Goal: Transaction & Acquisition: Purchase product/service

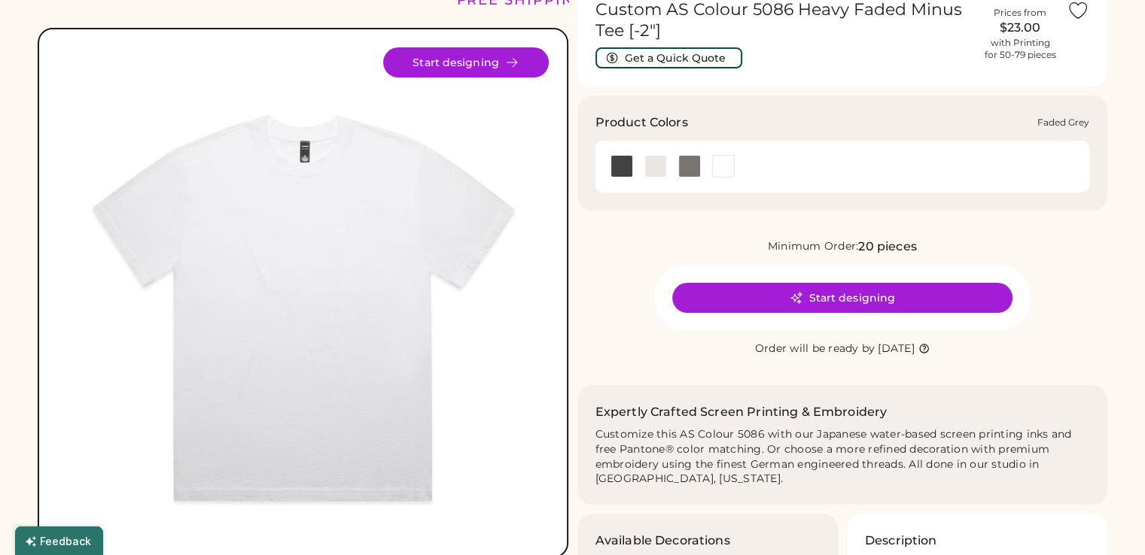
click at [686, 163] on div at bounding box center [689, 166] width 23 height 23
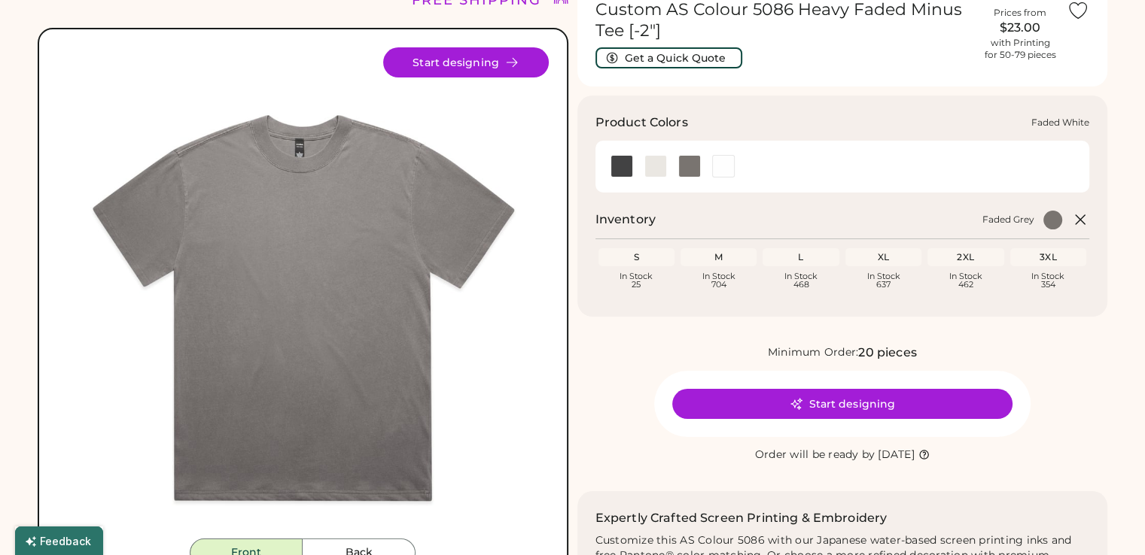
click at [716, 165] on div at bounding box center [723, 166] width 23 height 23
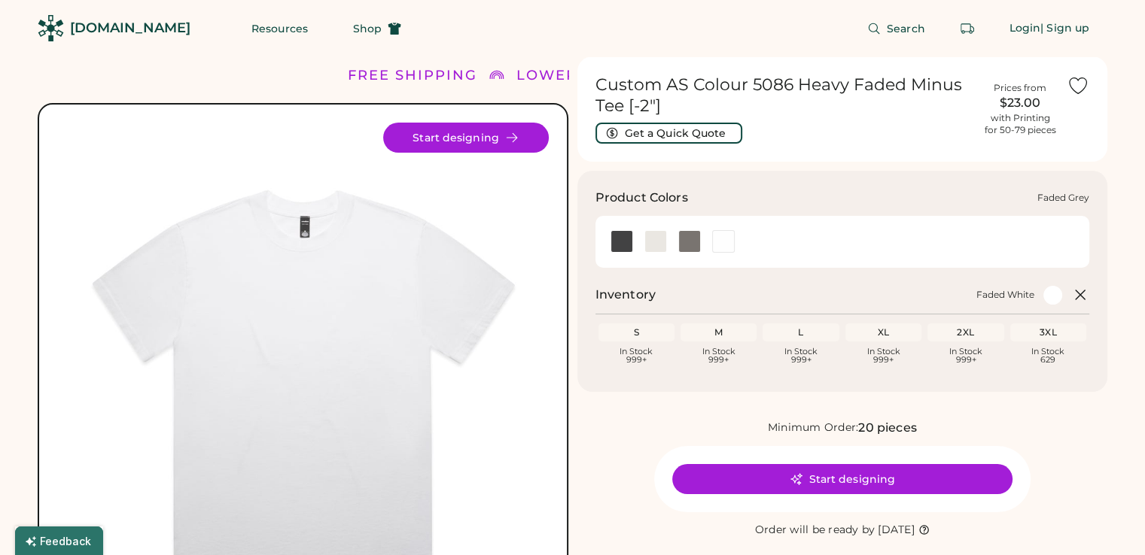
click at [690, 236] on div at bounding box center [689, 241] width 23 height 23
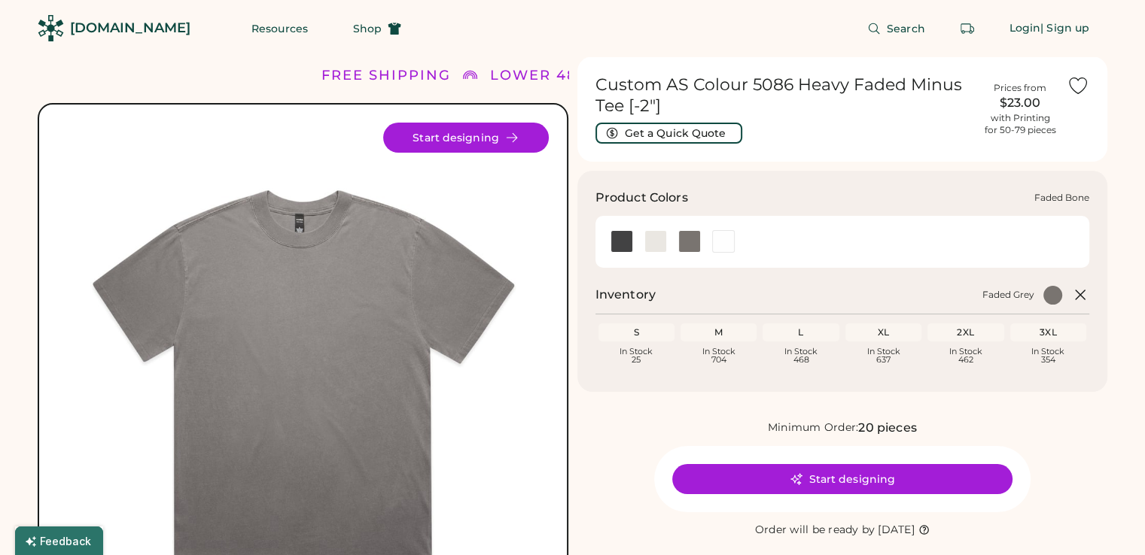
click at [662, 240] on div at bounding box center [655, 241] width 23 height 23
click at [628, 239] on div at bounding box center [621, 241] width 23 height 23
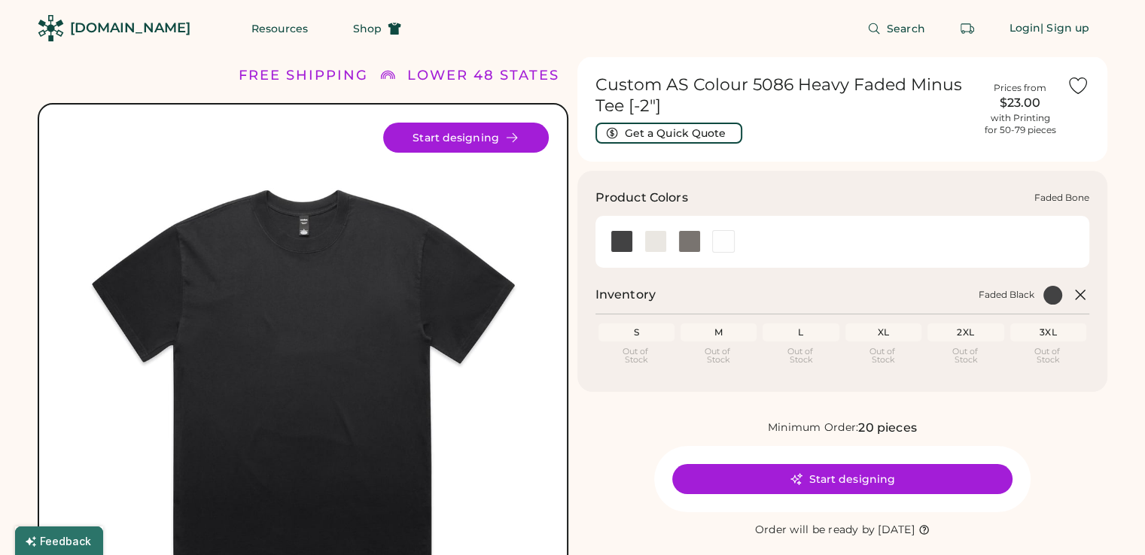
click at [659, 242] on div at bounding box center [655, 241] width 23 height 23
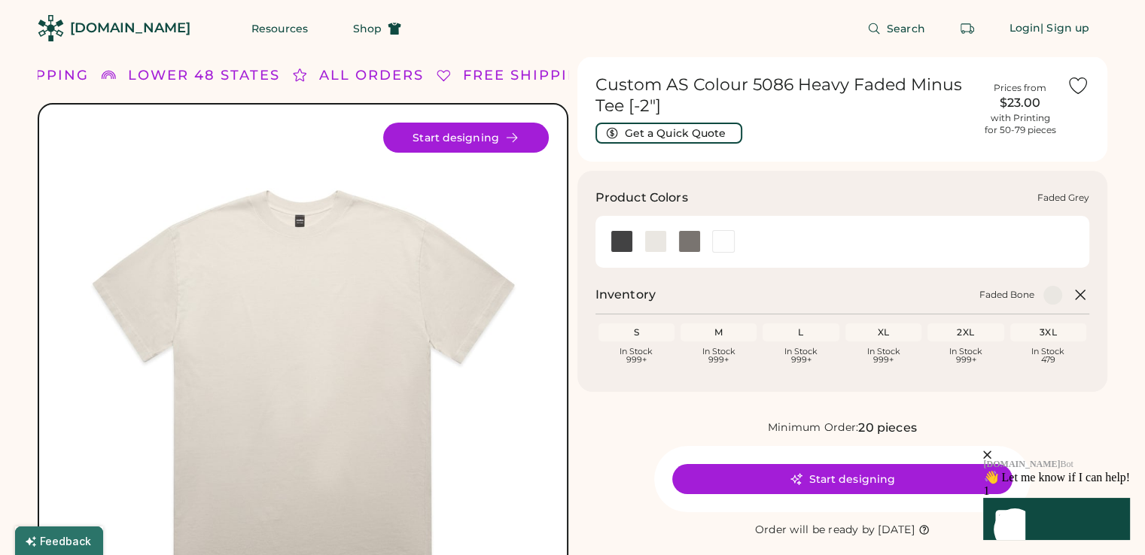
click at [688, 237] on div at bounding box center [689, 241] width 23 height 23
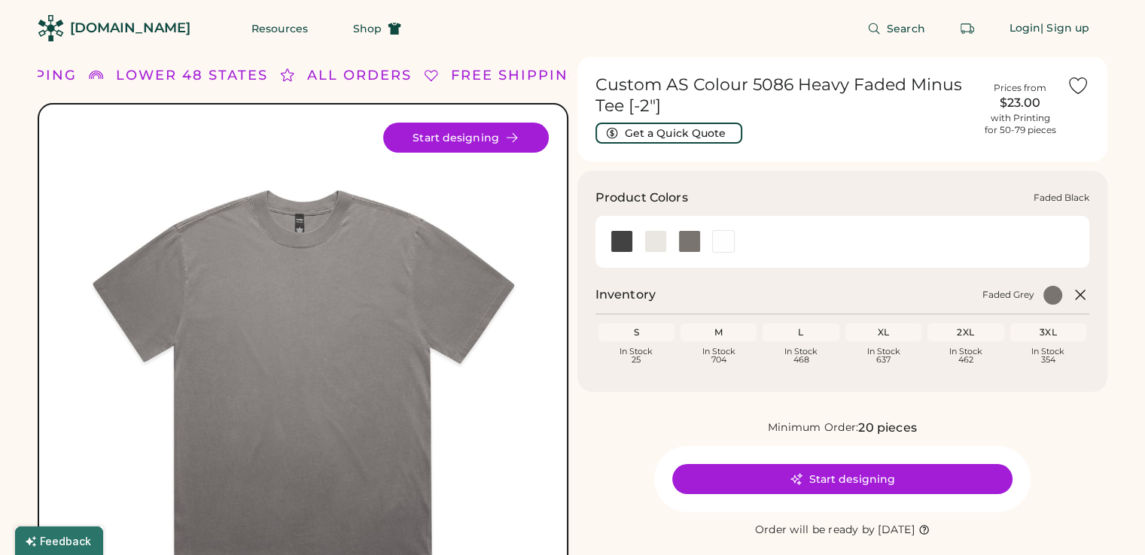
click at [623, 242] on div at bounding box center [621, 241] width 23 height 23
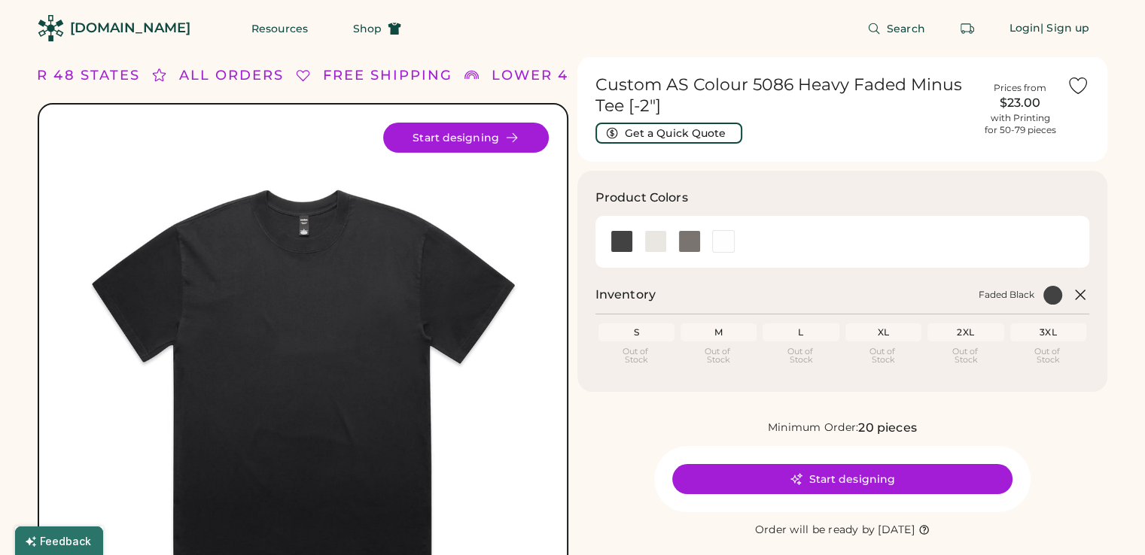
drag, startPoint x: 319, startPoint y: 346, endPoint x: 379, endPoint y: 308, distance: 71.4
click at [428, 284] on img at bounding box center [302, 368] width 491 height 491
